Goal: Check status: Check status

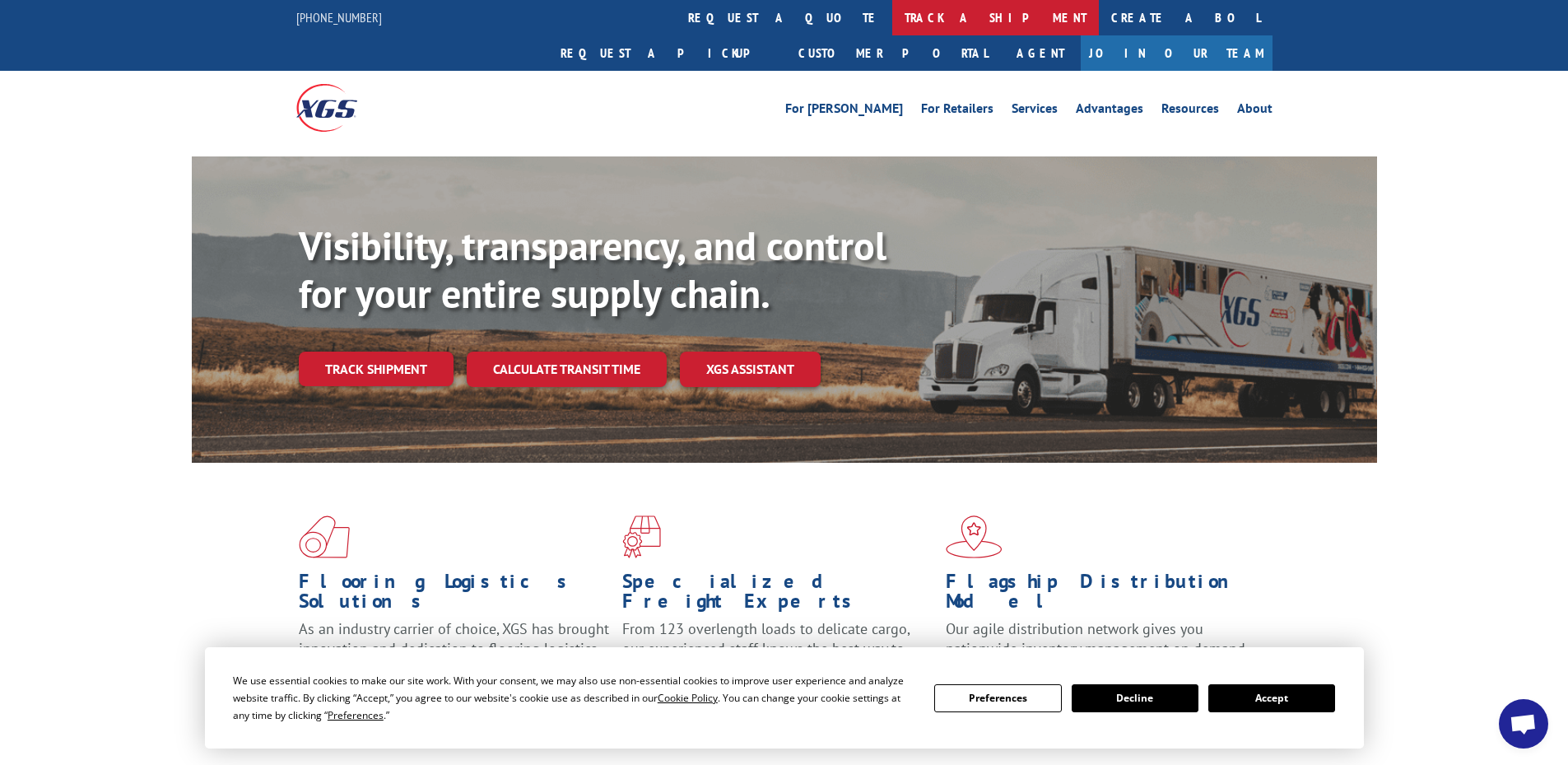
click at [892, 22] on link "track a shipment" at bounding box center [995, 17] width 207 height 36
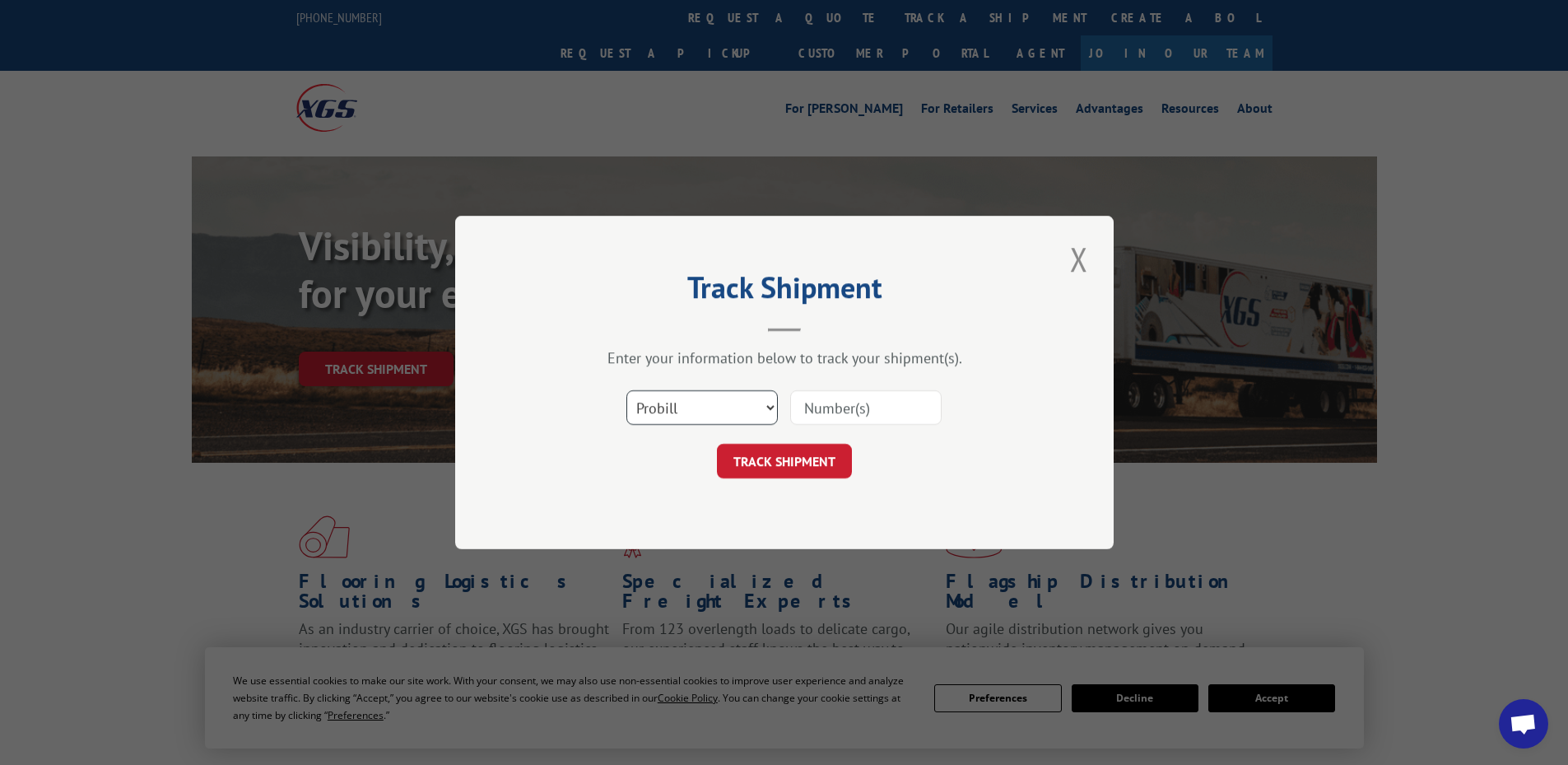
click at [676, 403] on select "Select category... Probill BOL PO" at bounding box center [702, 408] width 151 height 35
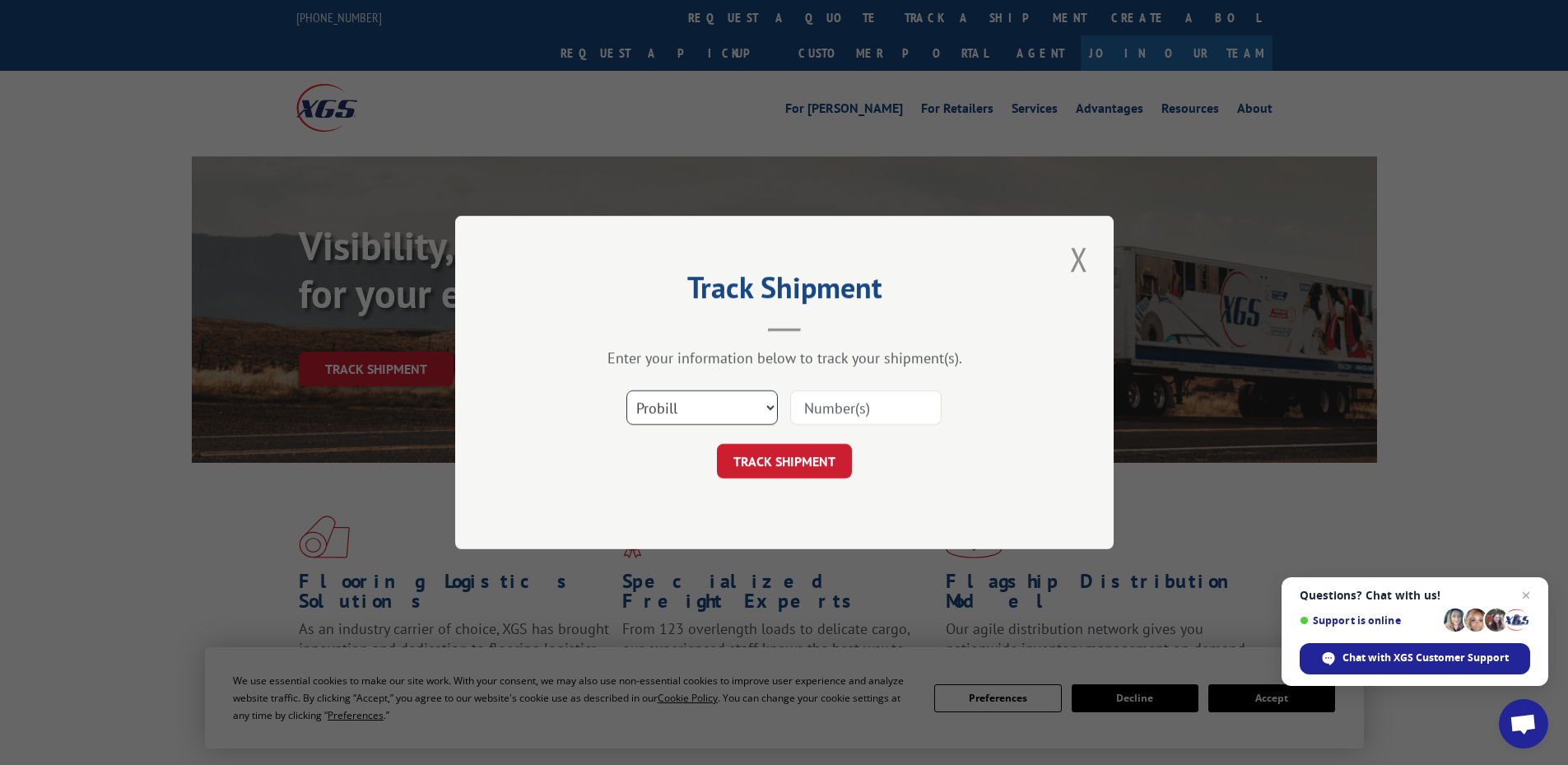
select select "po"
click at [626, 390] on select "Select category... Probill BOL PO" at bounding box center [702, 408] width 151 height 35
click at [799, 409] on input at bounding box center [866, 408] width 151 height 35
paste input "21519806"
type input "21519806"
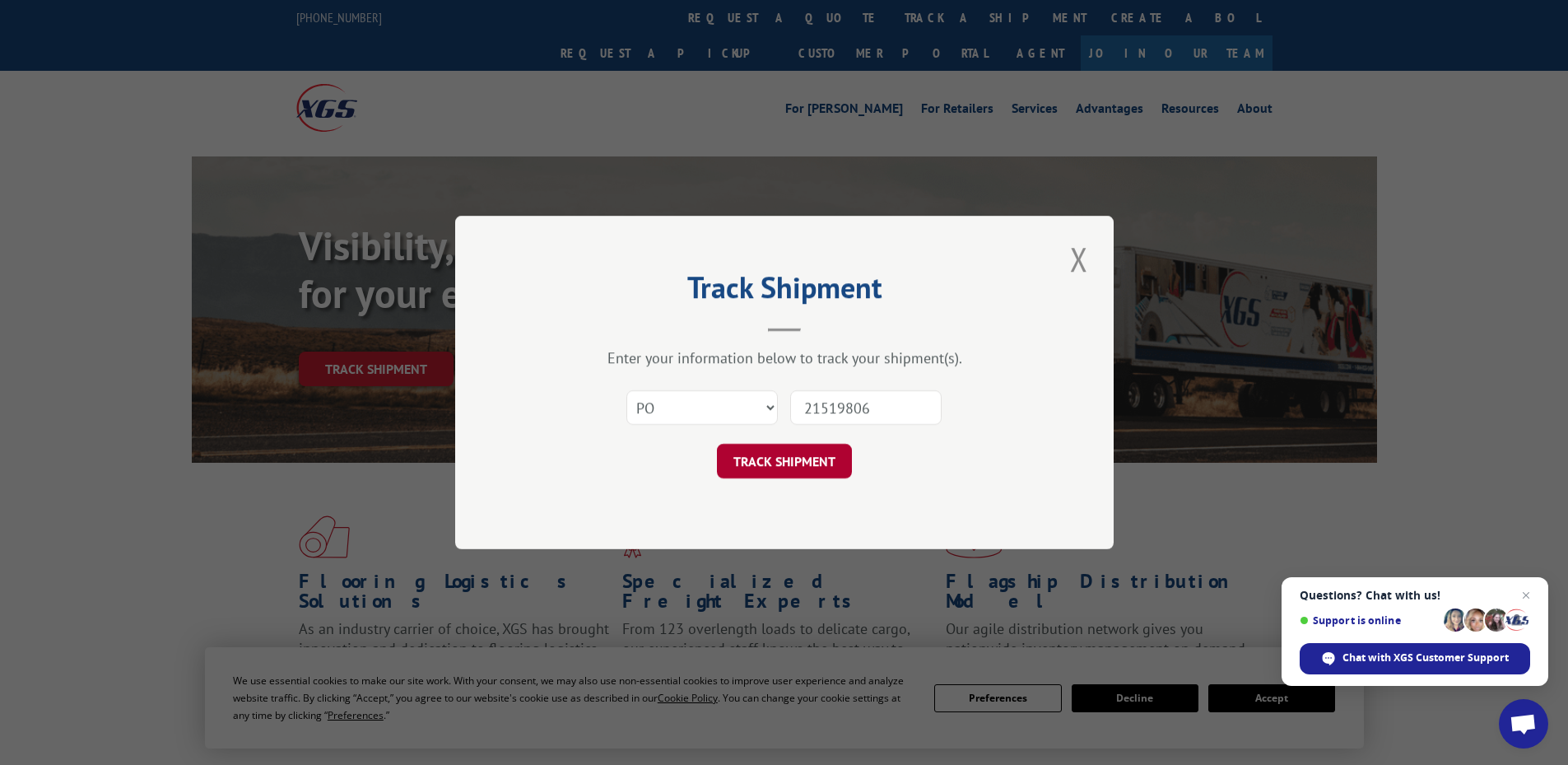
click at [755, 463] on button "TRACK SHIPMENT" at bounding box center [784, 461] width 135 height 35
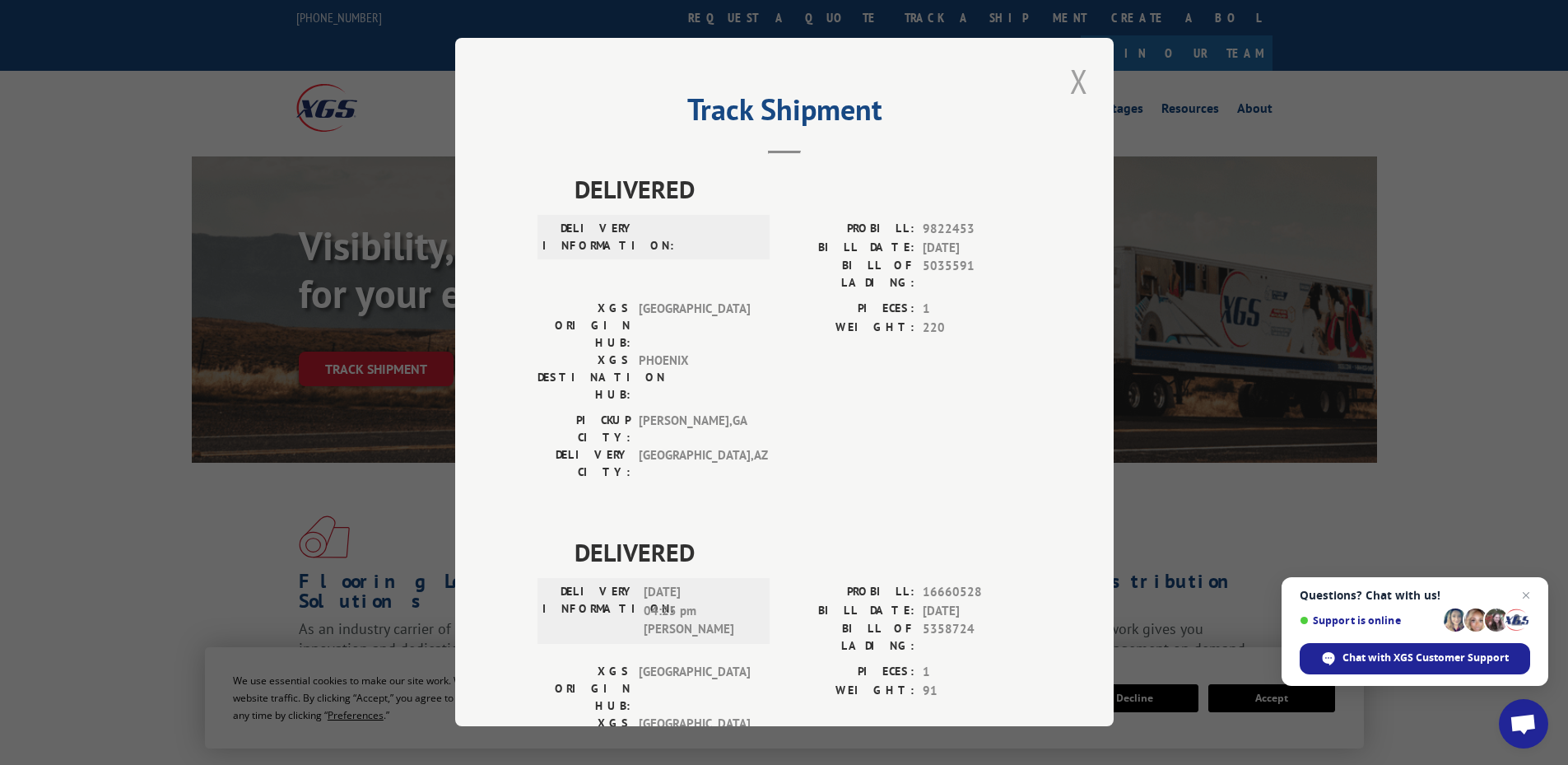
click at [1071, 76] on button "Close modal" at bounding box center [1080, 81] width 28 height 46
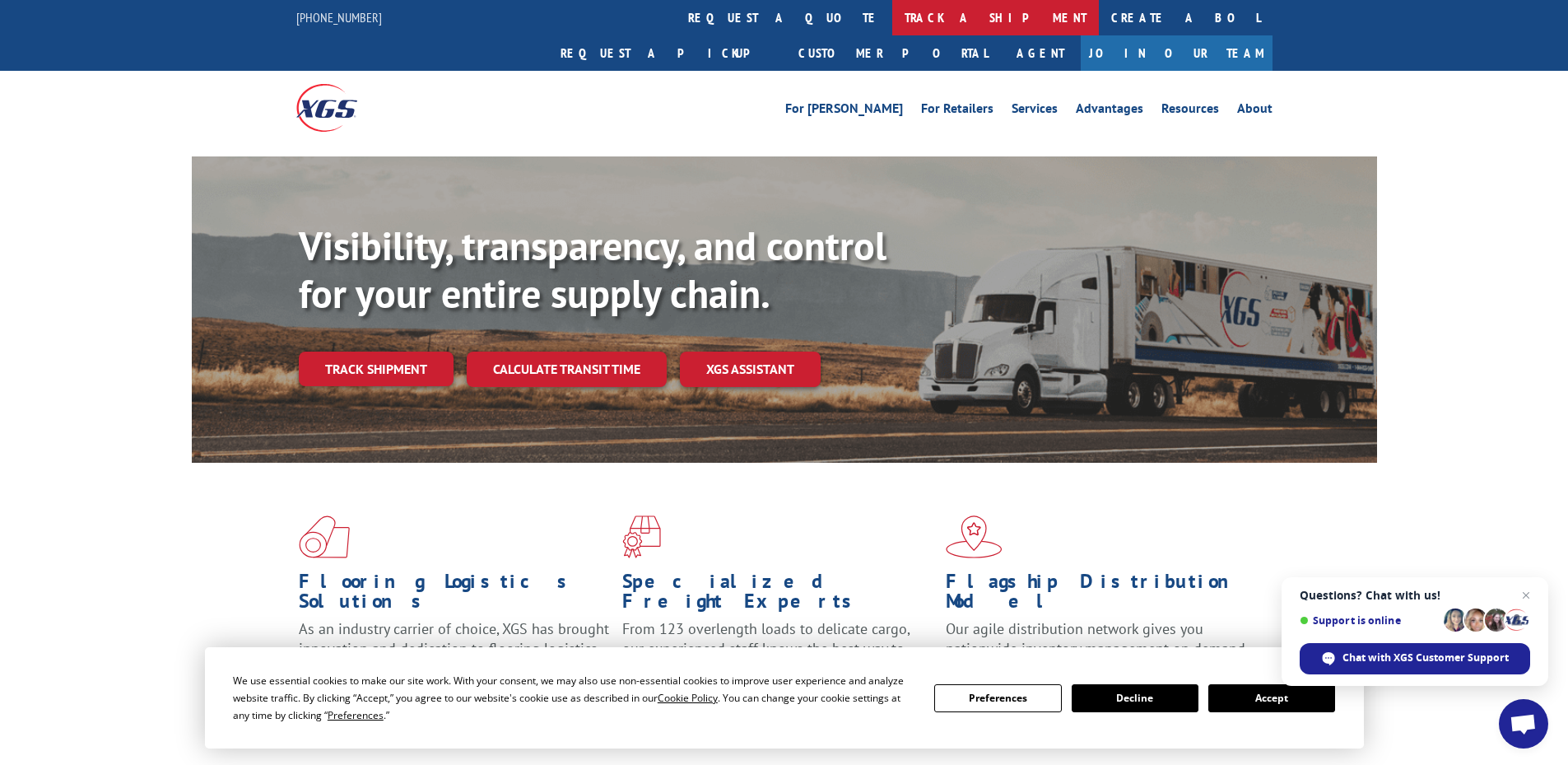
click at [892, 12] on link "track a shipment" at bounding box center [995, 17] width 207 height 36
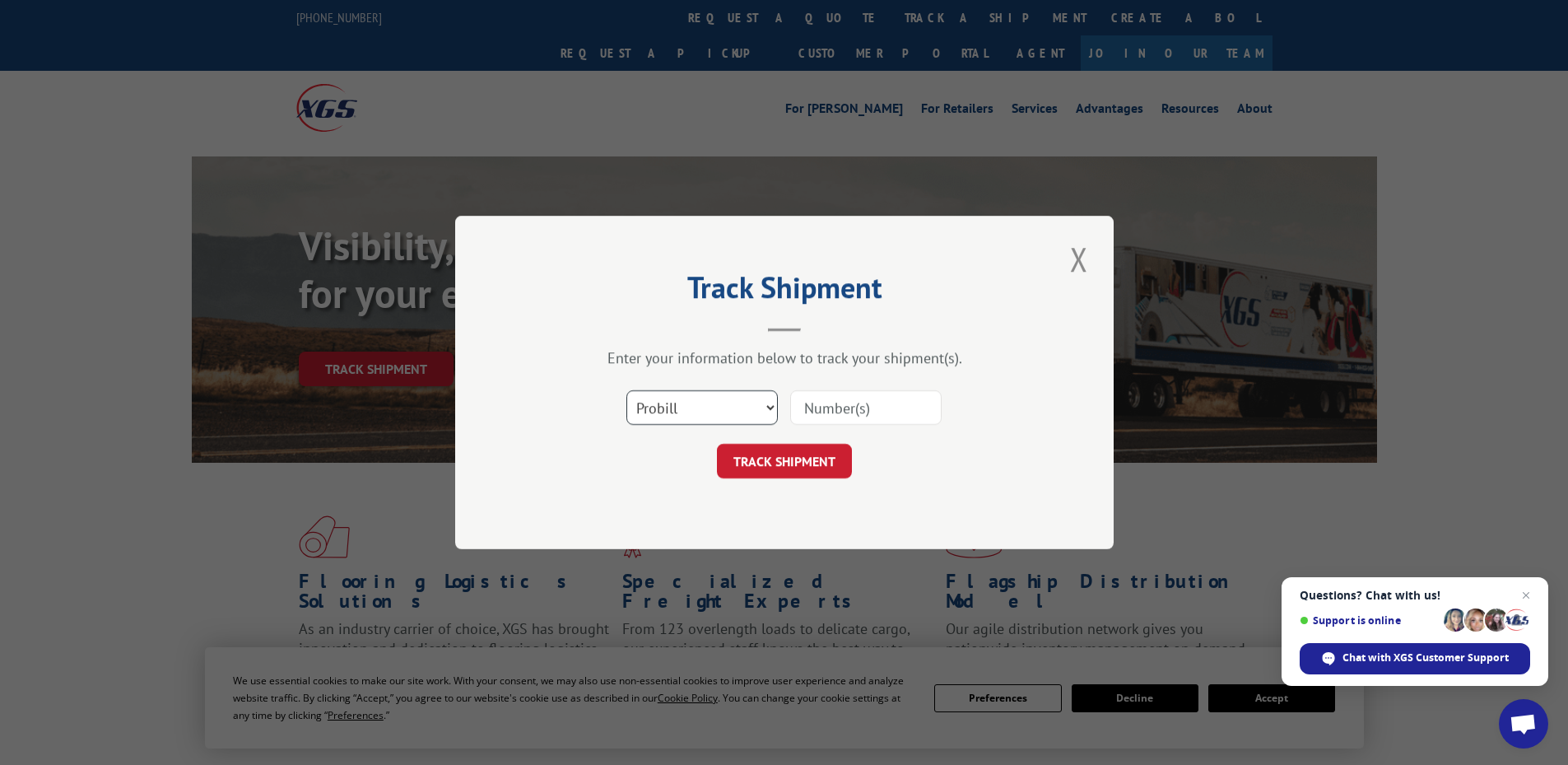
click at [661, 405] on select "Select category... Probill BOL PO" at bounding box center [702, 408] width 151 height 35
select select "po"
click at [626, 390] on select "Select category... Probill BOL PO" at bounding box center [702, 408] width 151 height 35
drag, startPoint x: 862, startPoint y: 378, endPoint x: 858, endPoint y: 406, distance: 28.3
click at [862, 385] on div "Enter your information below to track your shipment(s). Select category... Prob…" at bounding box center [784, 413] width 494 height 130
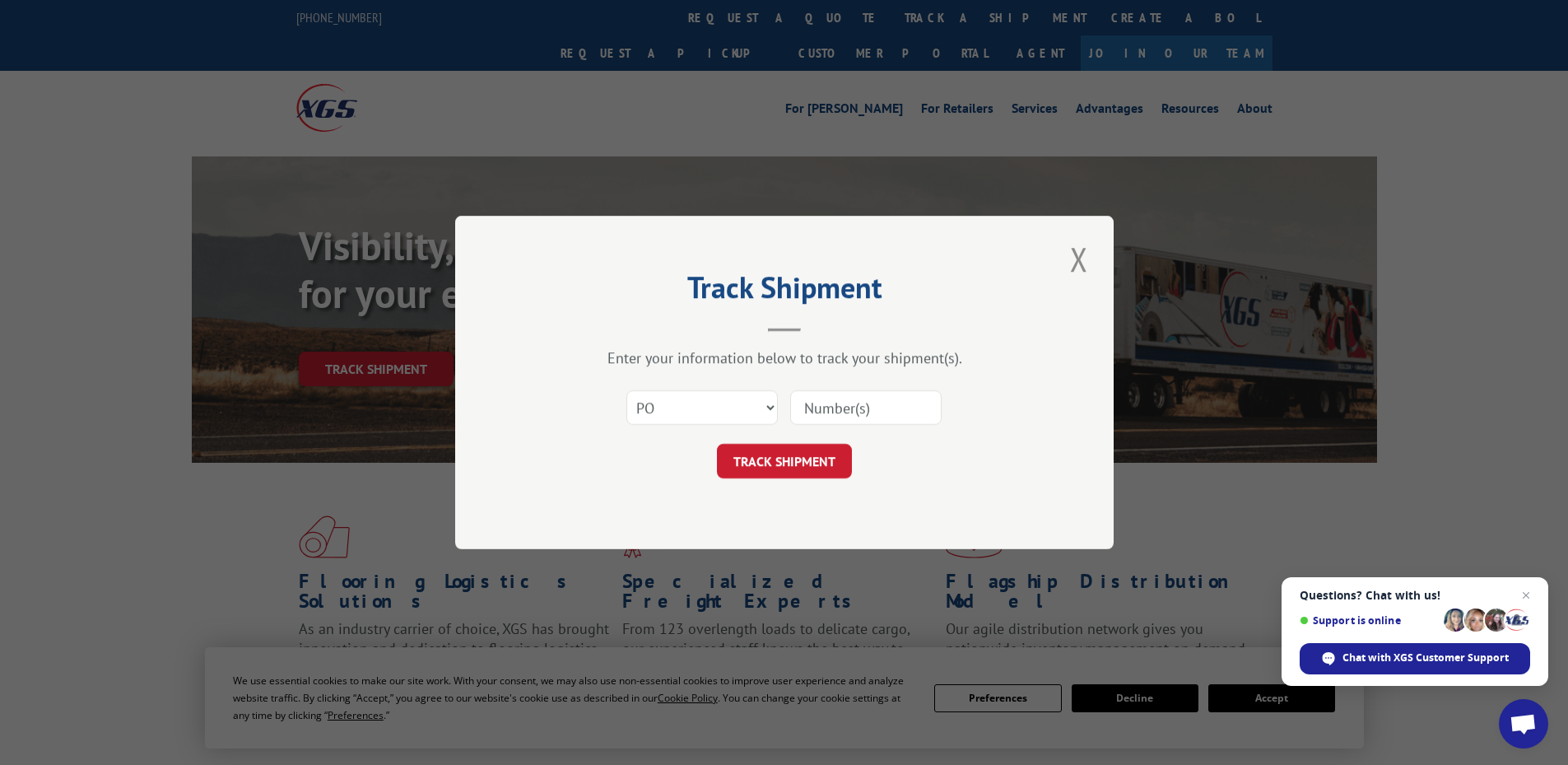
click at [858, 406] on input at bounding box center [866, 408] width 151 height 35
paste input "21519855"
type input "21519855"
click at [765, 456] on button "TRACK SHIPMENT" at bounding box center [784, 461] width 135 height 35
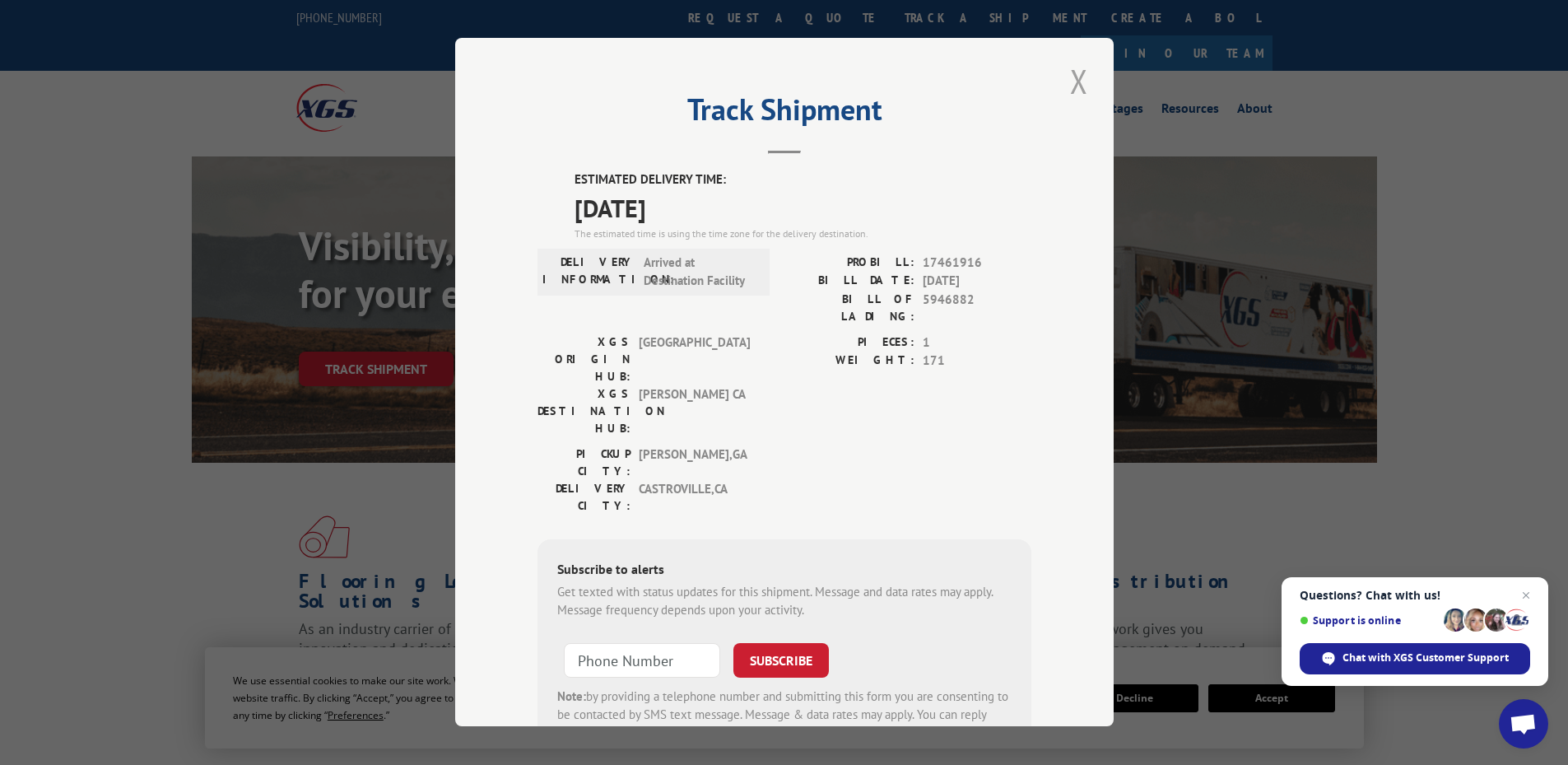
click at [1070, 81] on button "Close modal" at bounding box center [1080, 81] width 28 height 46
